Goal: Find specific page/section: Find specific page/section

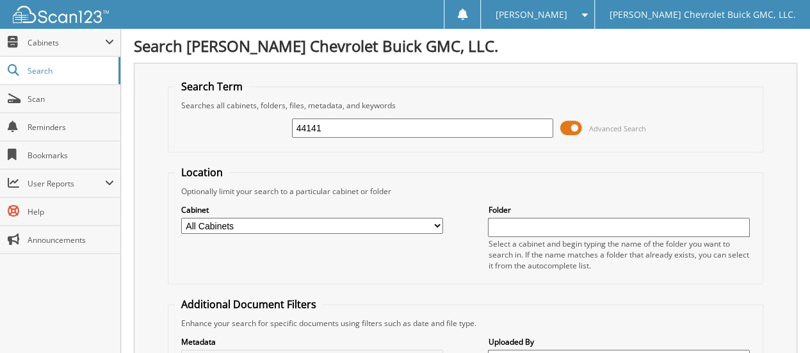
type input "44141"
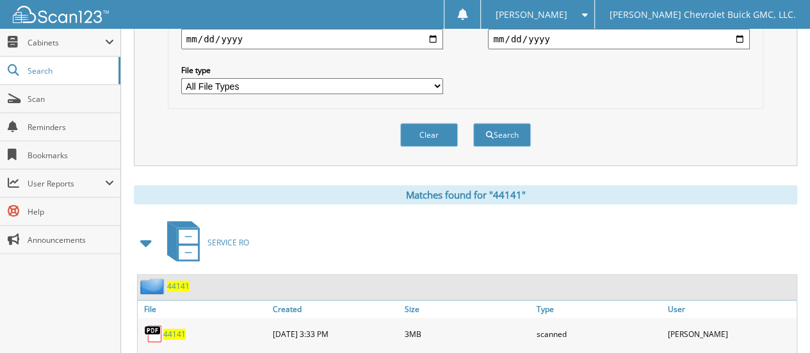
scroll to position [512, 0]
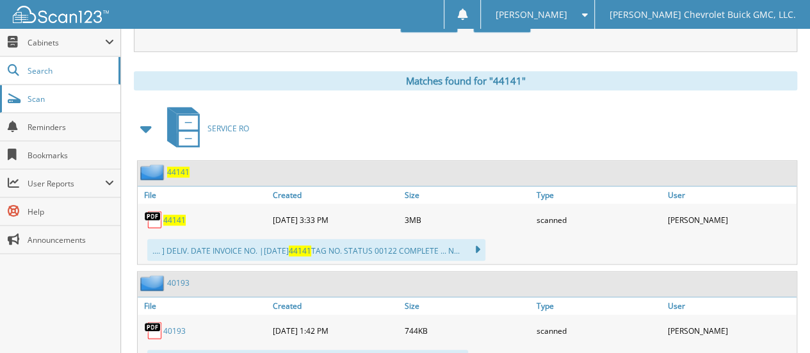
click at [45, 95] on span "Scan" at bounding box center [71, 98] width 86 height 11
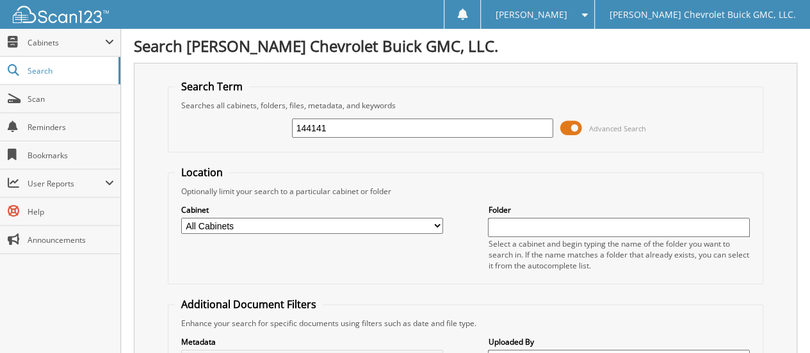
type input "144141"
click at [341, 126] on input "144141" at bounding box center [423, 127] width 262 height 19
type input "1"
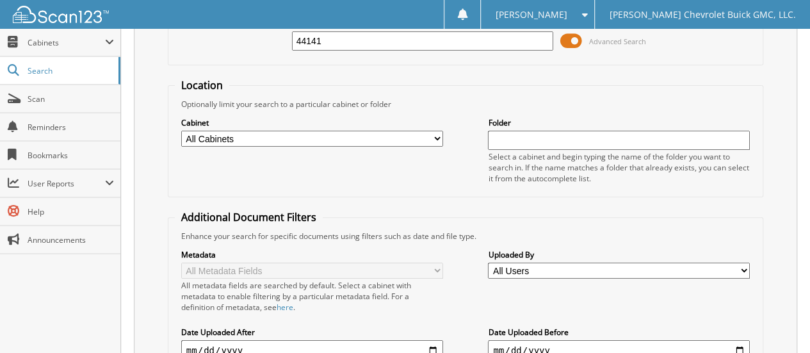
scroll to position [256, 0]
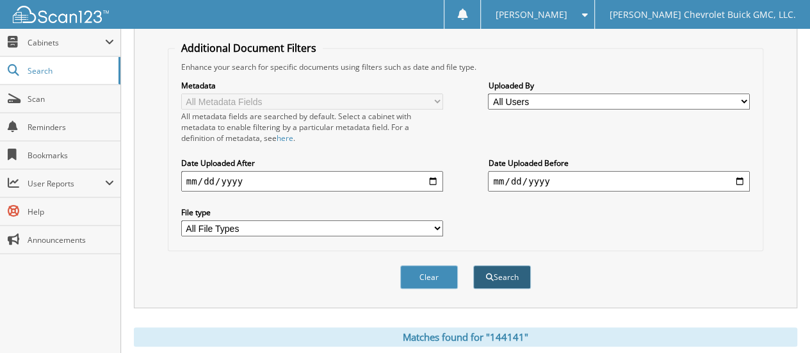
type input "44141"
click at [508, 268] on button "Search" at bounding box center [502, 277] width 58 height 24
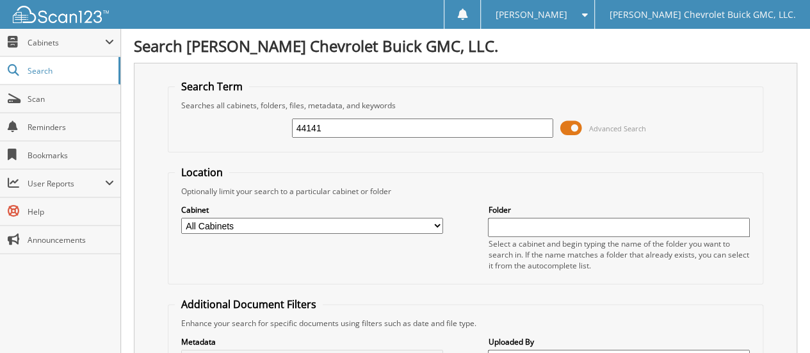
click at [246, 222] on select "All Cabinets ACCOUNTS PAYABLE CAR DEALS EXTENDED WARRANTY & 3M PARTS SERVICE RO…" at bounding box center [312, 226] width 262 height 16
click at [49, 42] on span "Cabinets" at bounding box center [66, 42] width 77 height 11
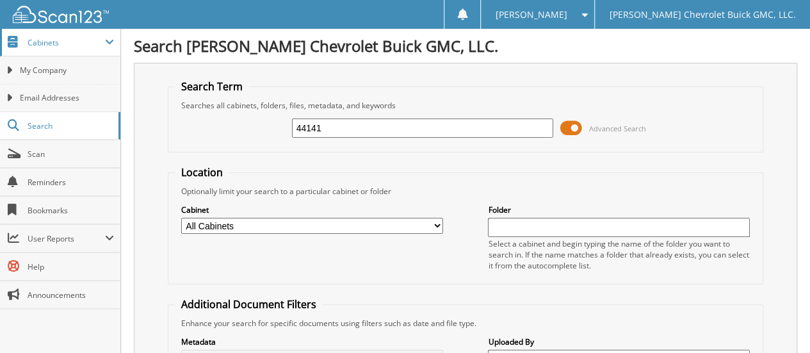
click at [63, 38] on span "Cabinets" at bounding box center [66, 42] width 77 height 11
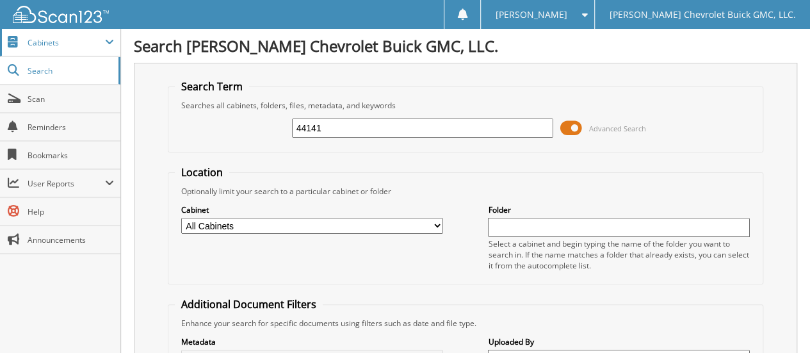
click at [63, 38] on span "Cabinets" at bounding box center [66, 42] width 77 height 11
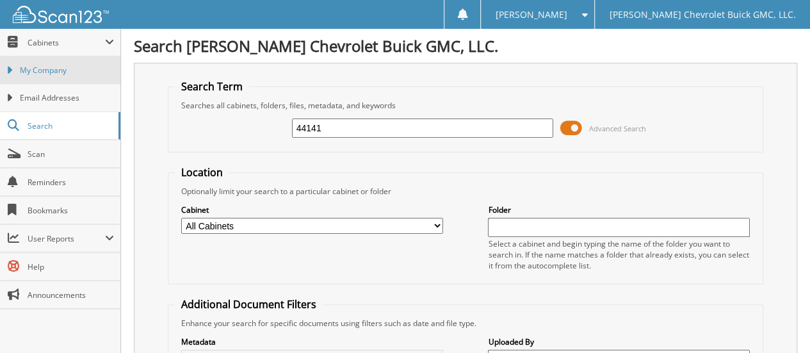
click at [65, 72] on span "My Company" at bounding box center [67, 71] width 94 height 12
